Goal: Navigation & Orientation: Find specific page/section

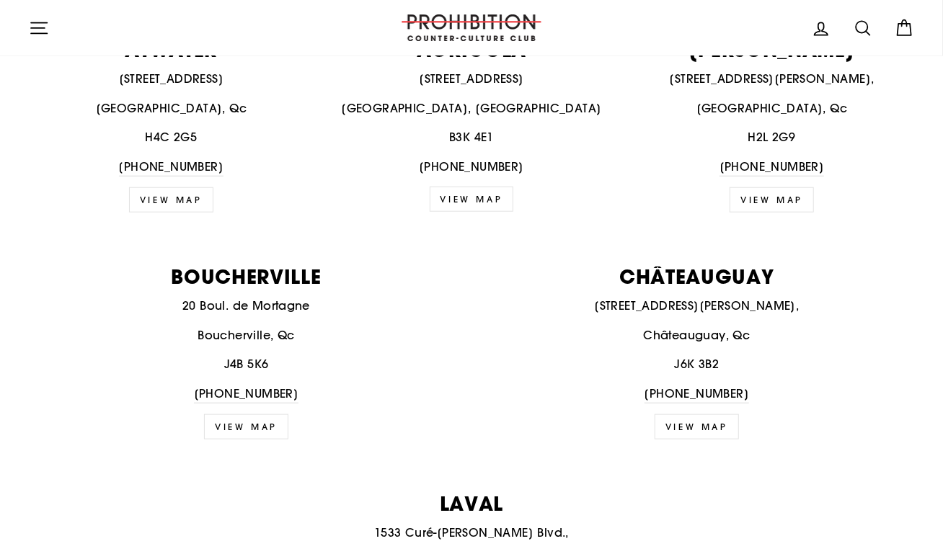
scroll to position [648, 0]
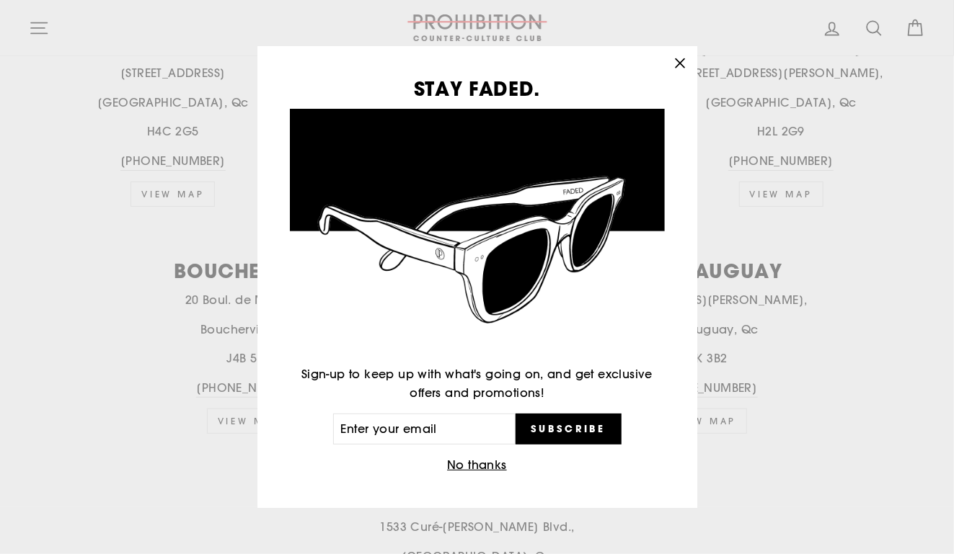
click at [683, 68] on icon "button" at bounding box center [680, 63] width 20 height 20
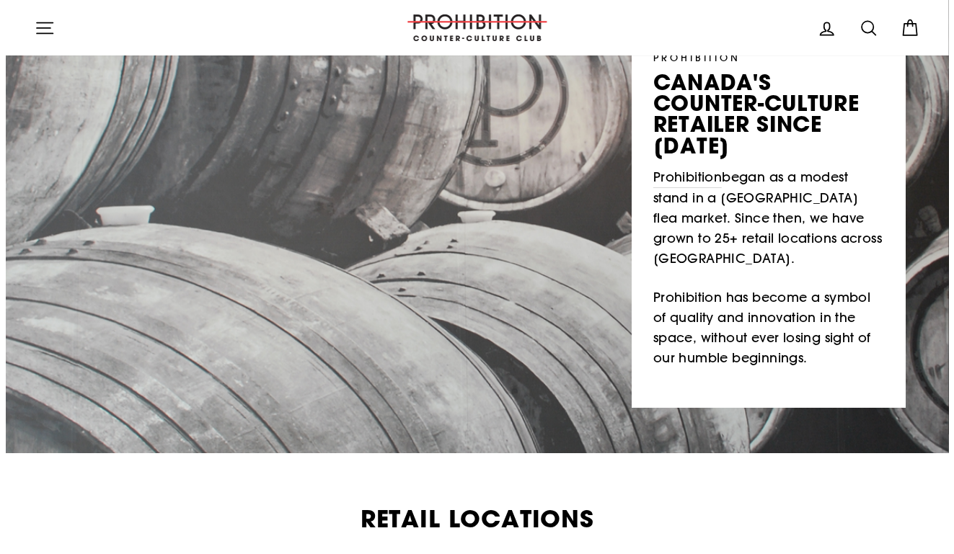
scroll to position [0, 0]
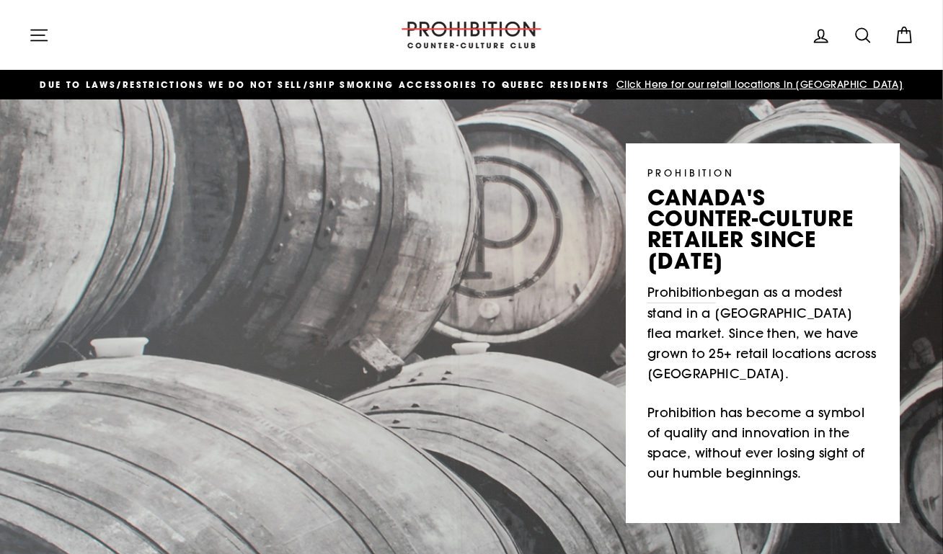
click at [32, 36] on icon "button" at bounding box center [39, 35] width 20 height 20
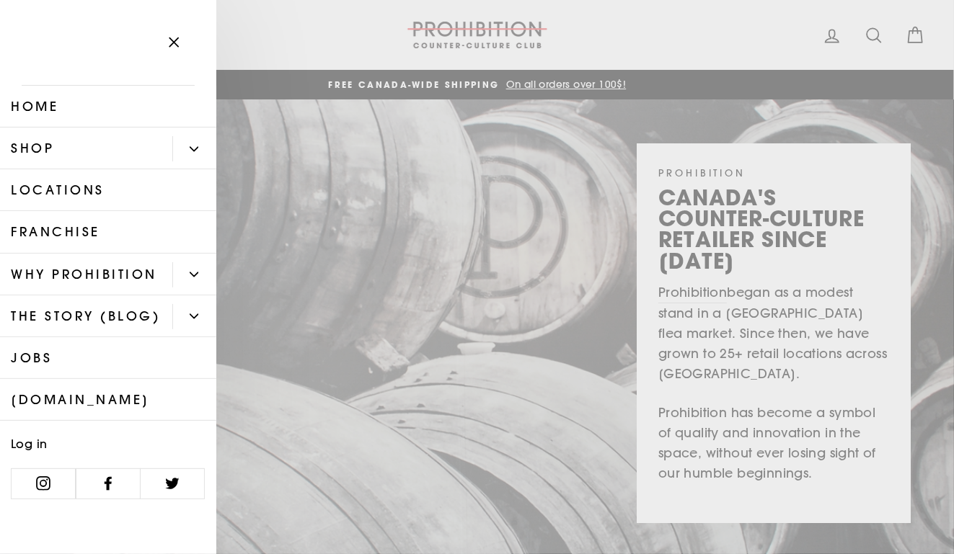
click at [192, 136] on button "Primary" at bounding box center [194, 148] width 44 height 25
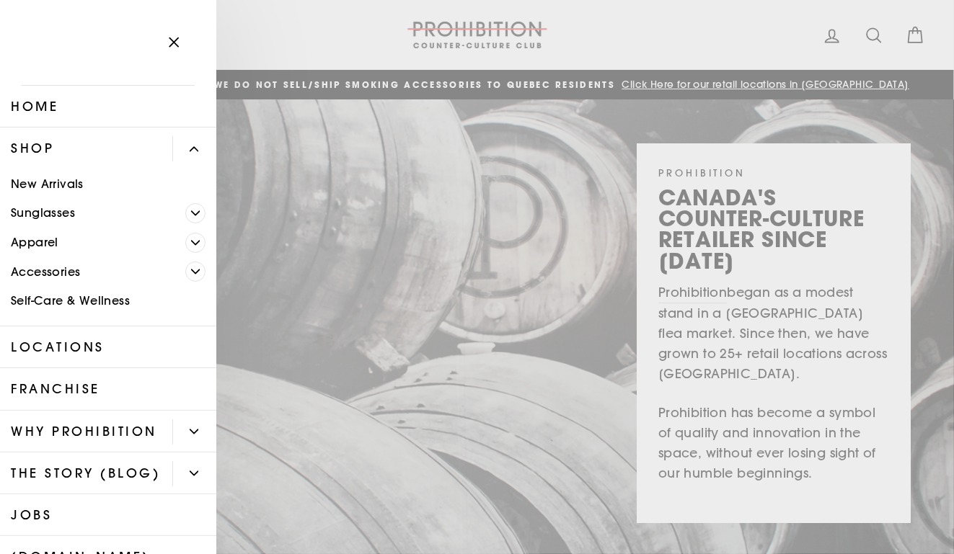
click at [170, 43] on icon "button" at bounding box center [174, 42] width 20 height 20
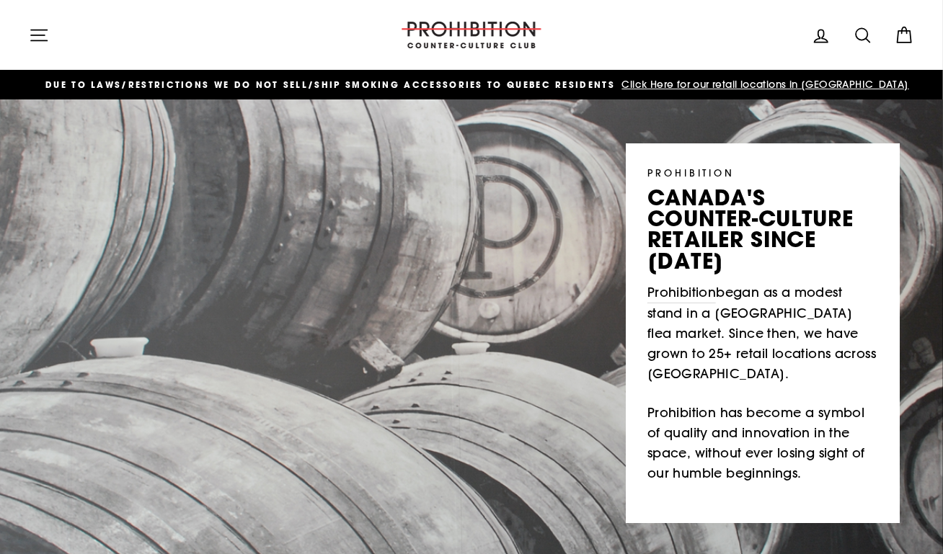
click at [699, 81] on span "Click Here for our retail locations in [GEOGRAPHIC_DATA]" at bounding box center [764, 84] width 291 height 13
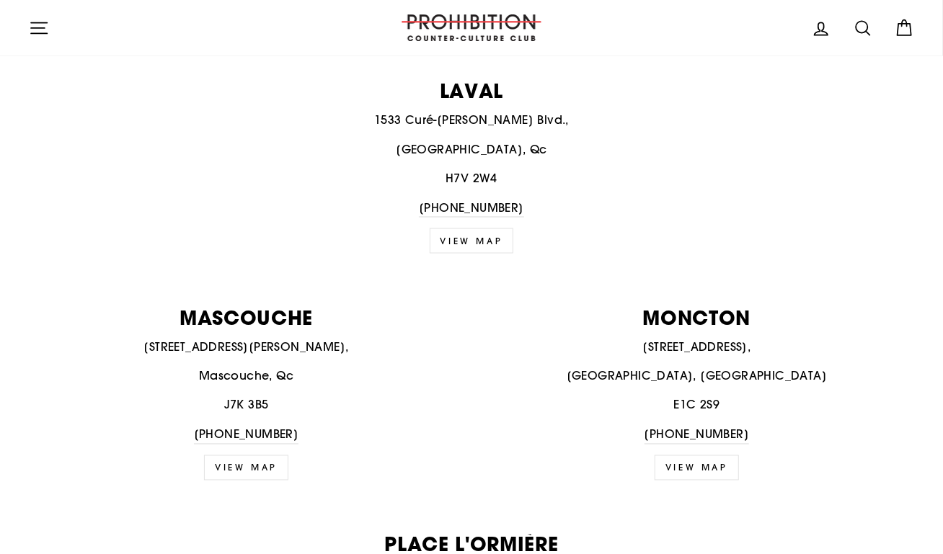
scroll to position [1081, 0]
